Goal: Ask a question

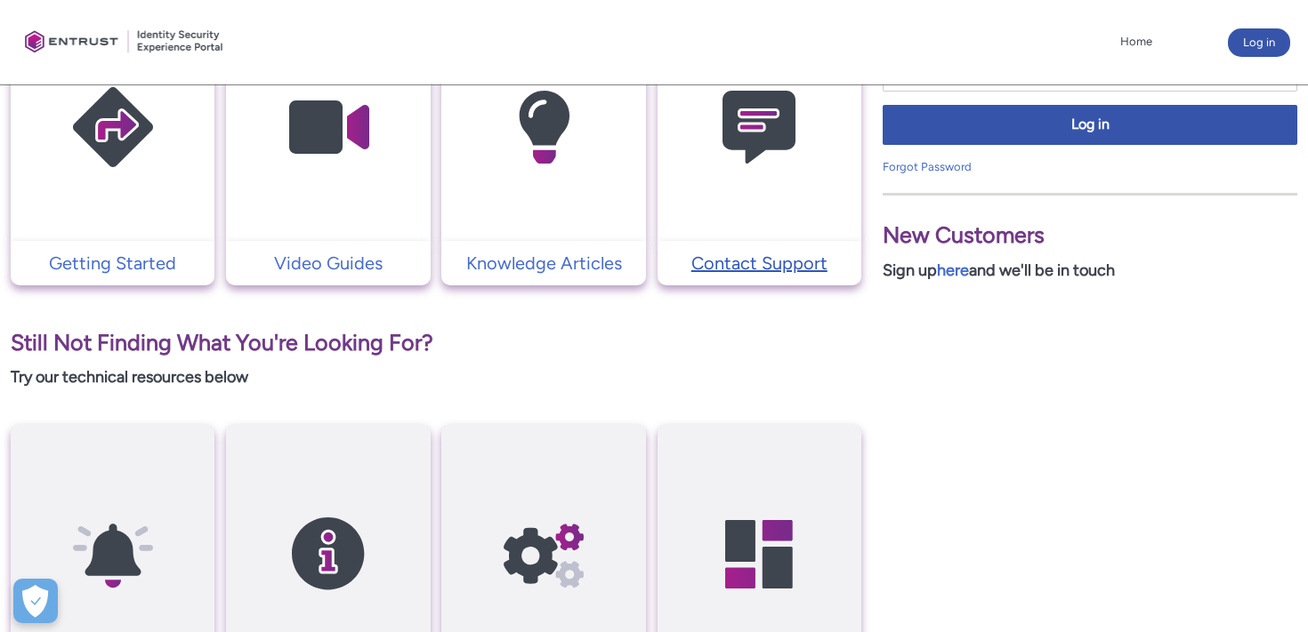
scroll to position [455, 0]
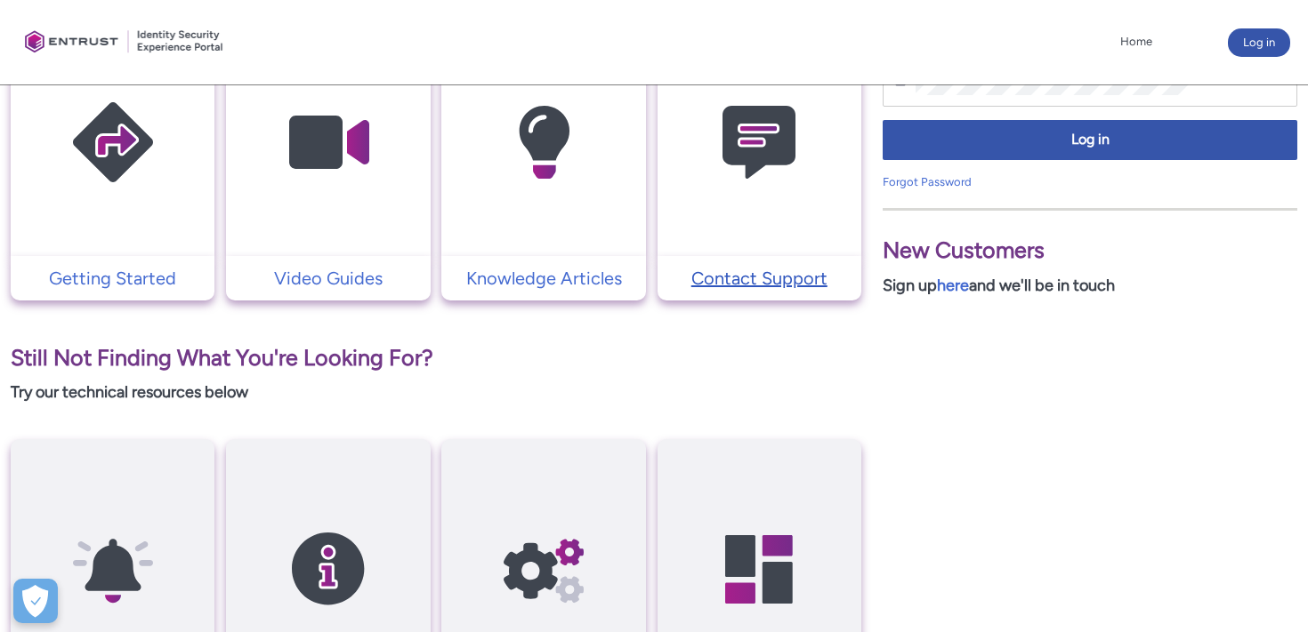
click at [762, 269] on p "Contact Support" at bounding box center [759, 278] width 186 height 27
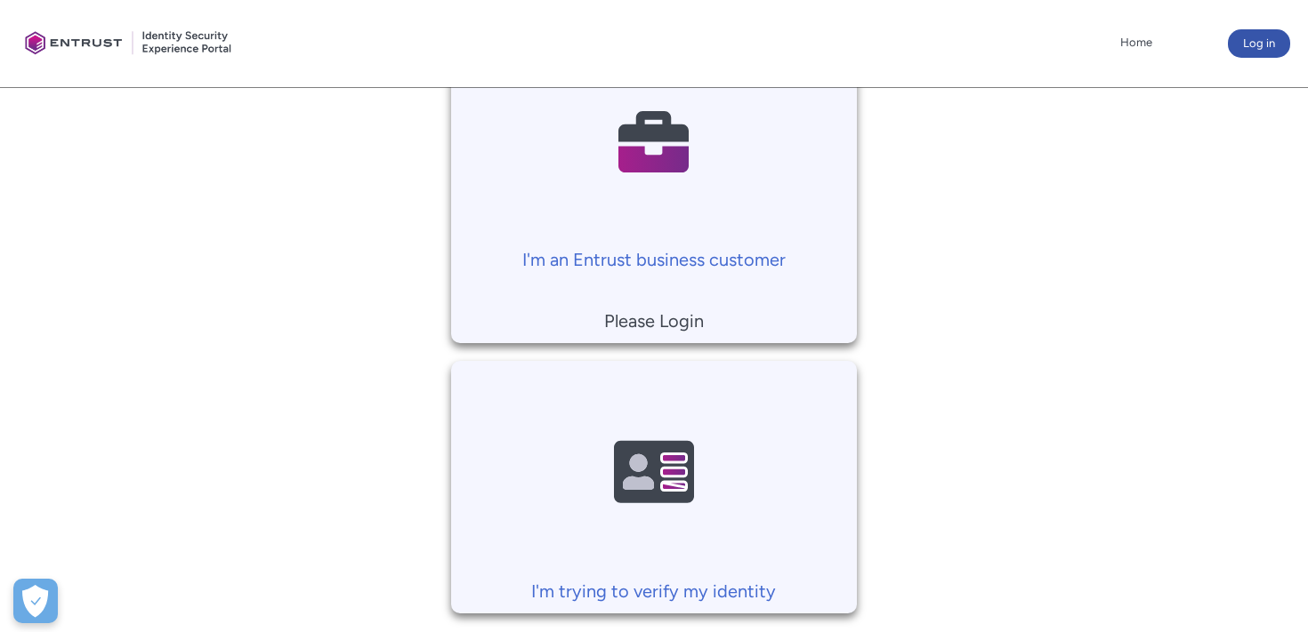
scroll to position [361, 0]
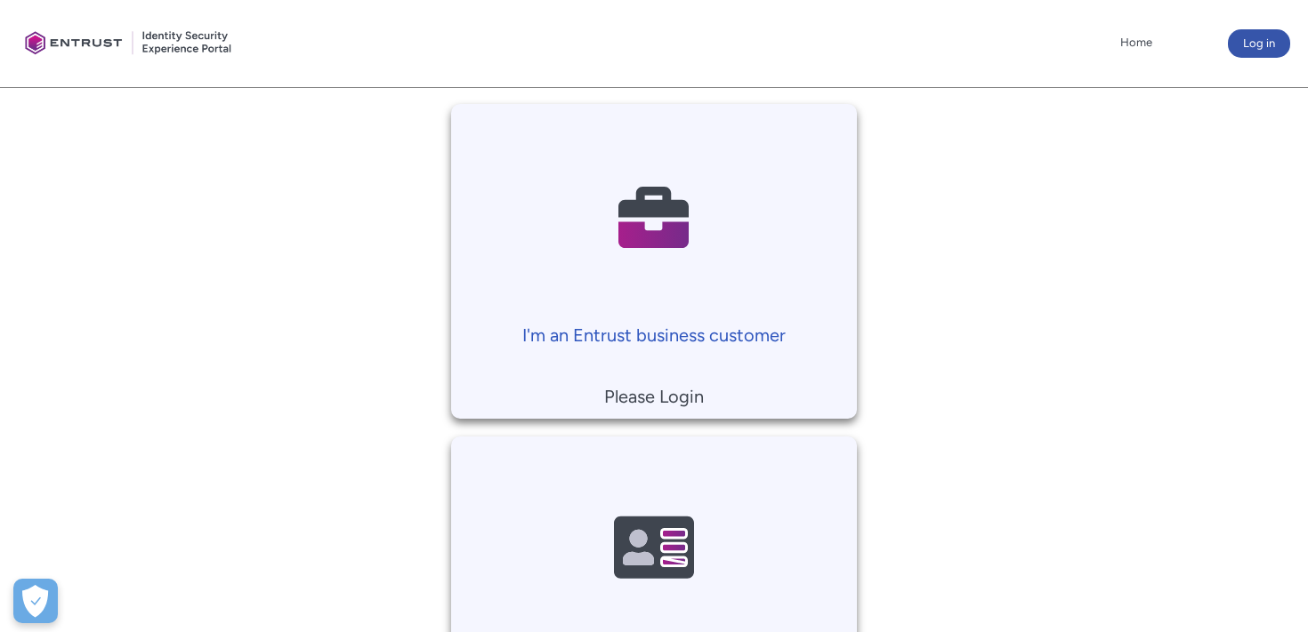
click at [729, 332] on p "I'm an Entrust business customer" at bounding box center [654, 335] width 389 height 27
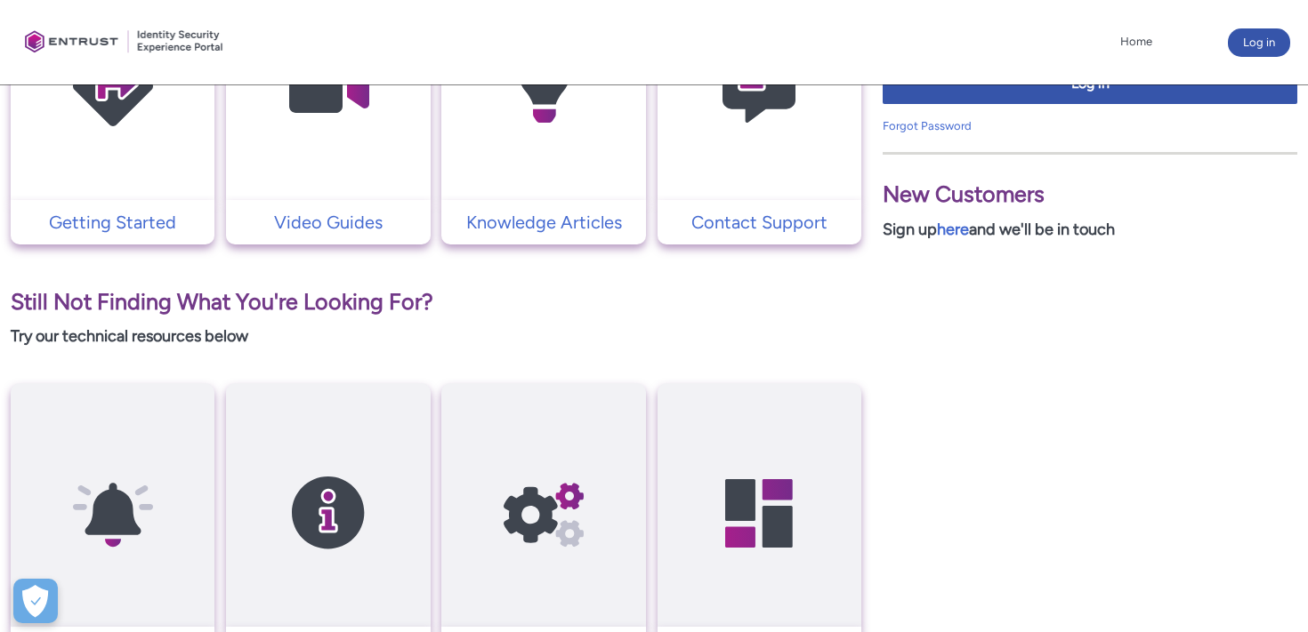
scroll to position [306, 0]
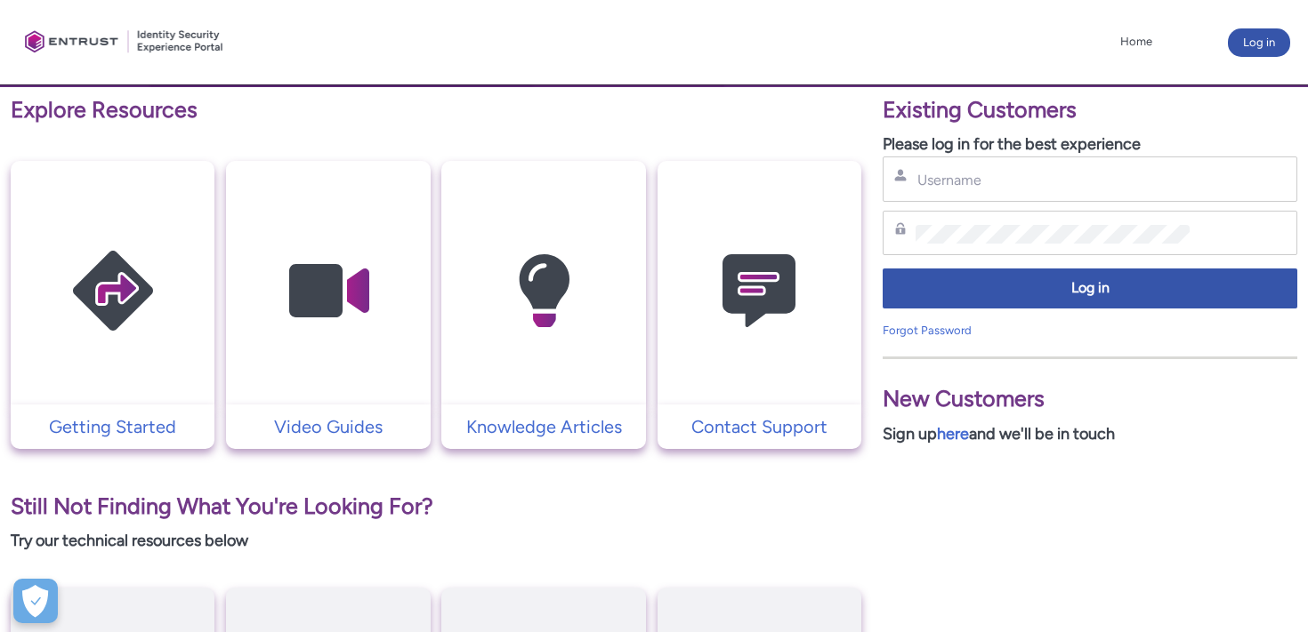
click at [981, 160] on div "Username" at bounding box center [1089, 179] width 415 height 45
click at [976, 178] on input "Username" at bounding box center [1052, 180] width 274 height 19
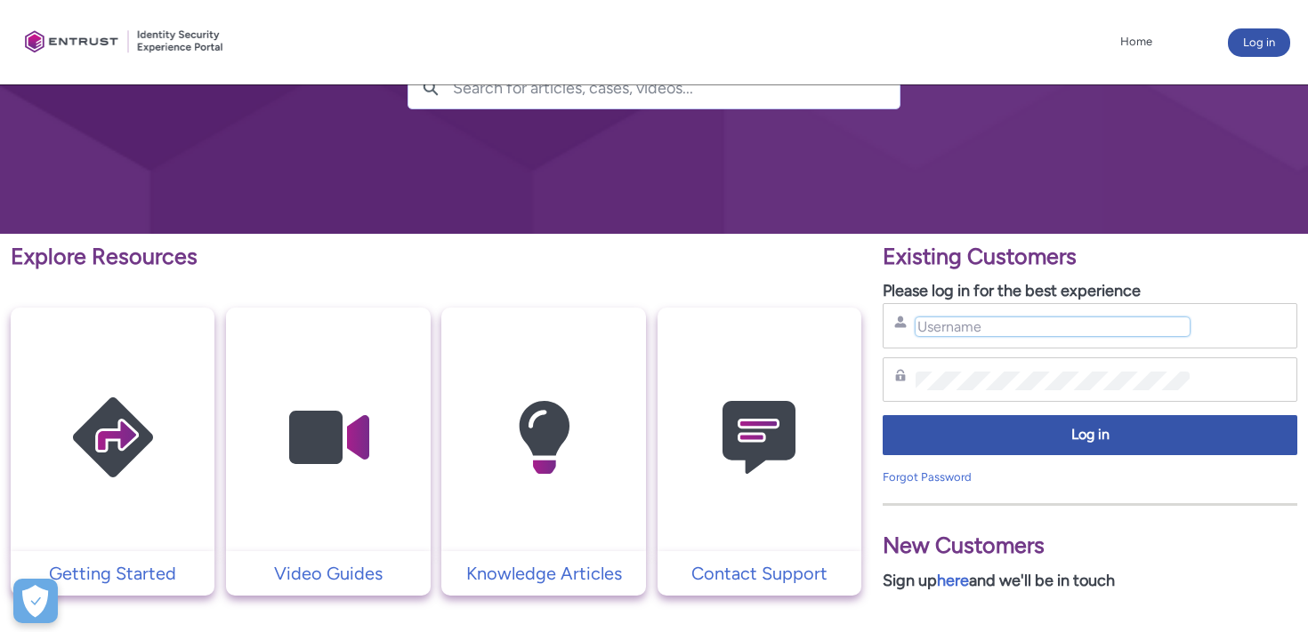
scroll to position [0, 0]
